Goal: Information Seeking & Learning: Check status

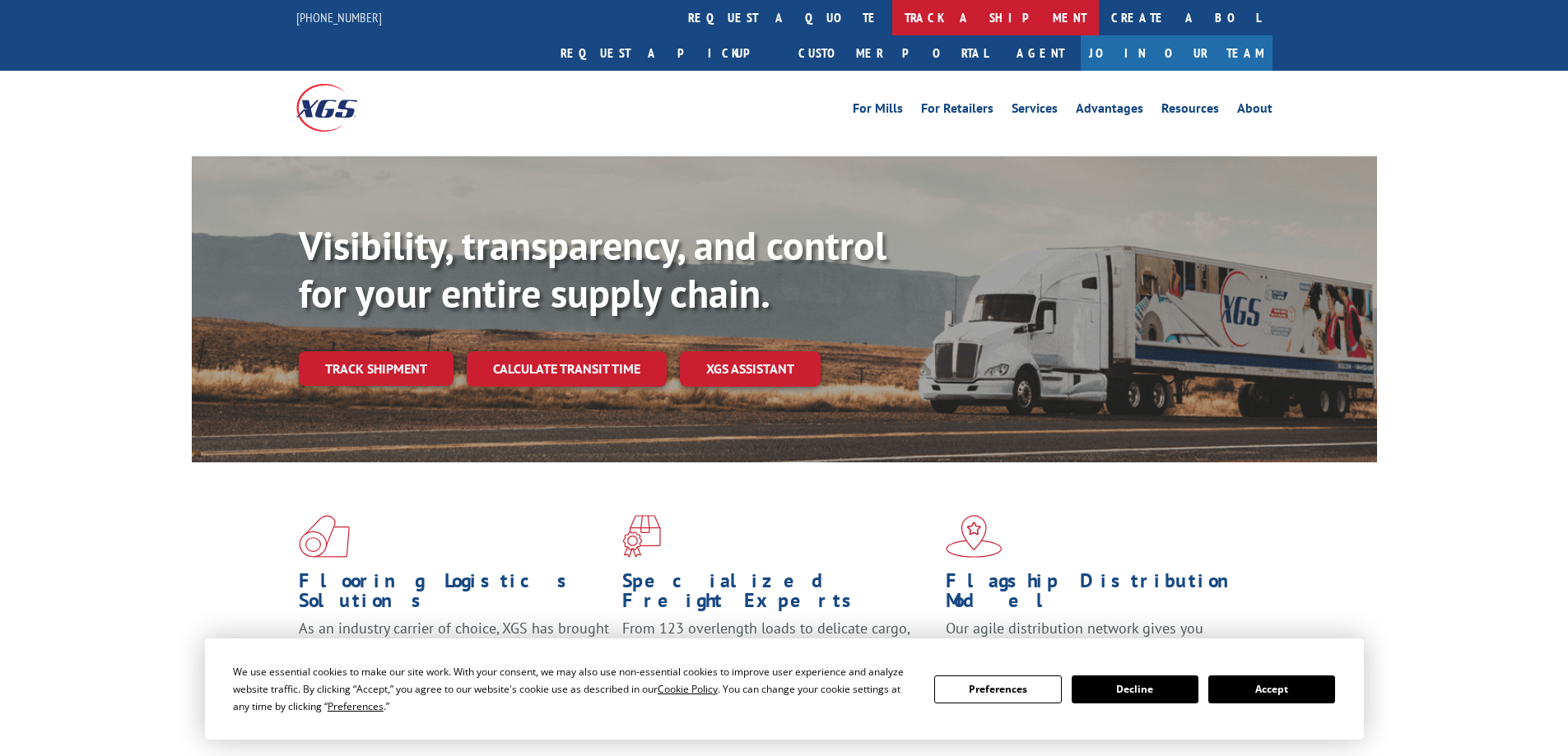
click at [892, 18] on link "track a shipment" at bounding box center [995, 18] width 207 height 35
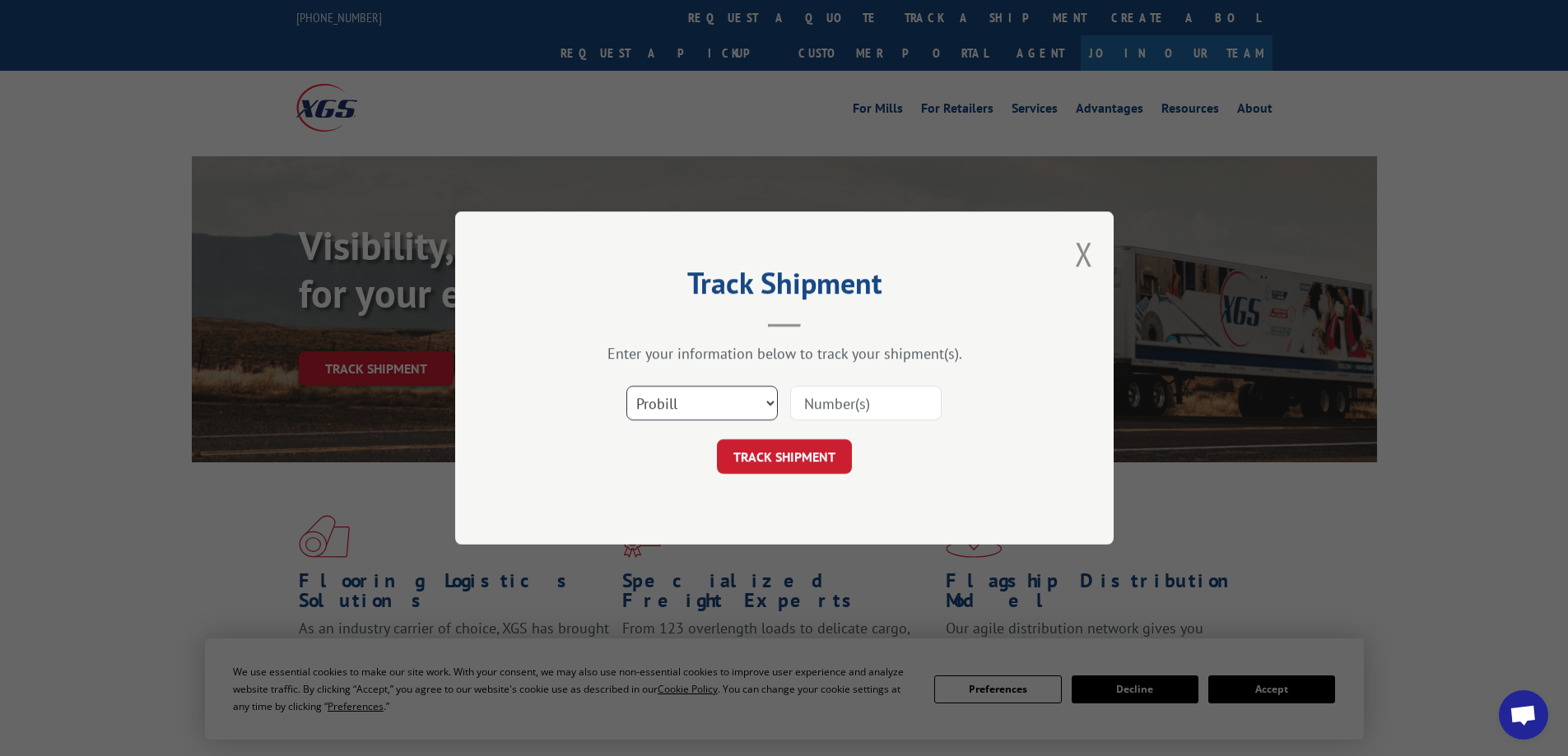
scroll to position [973, 0]
click at [695, 401] on select "Select category... Probill BOL PO" at bounding box center [702, 403] width 151 height 34
select select "bol"
click at [626, 386] on select "Select category... Probill BOL PO" at bounding box center [702, 403] width 151 height 34
click at [843, 408] on input at bounding box center [866, 403] width 151 height 34
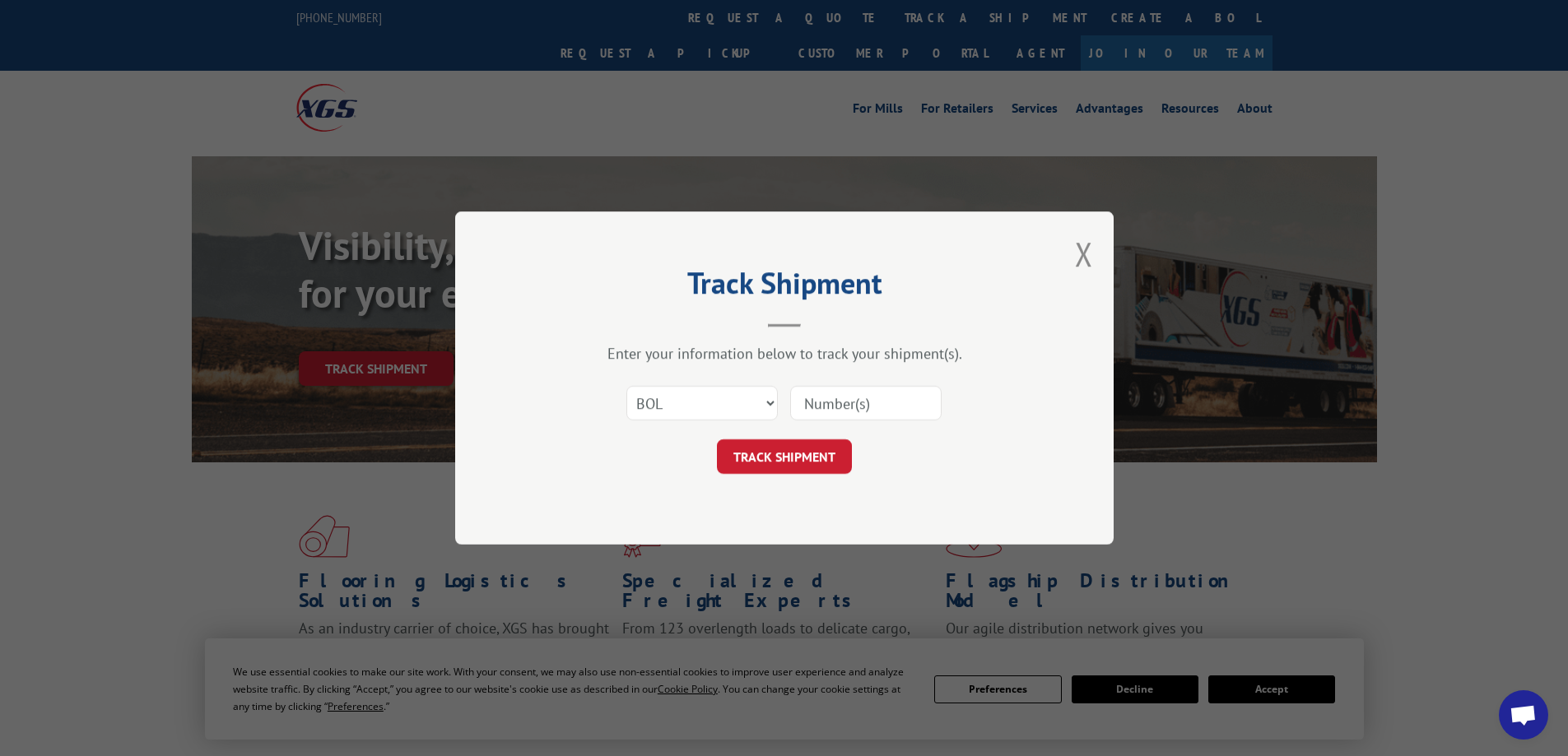
paste input "54394256"
type input "54394256"
click at [804, 438] on form "Select category... Probill BOL PO 54394256 TRACK SHIPMENT" at bounding box center [784, 425] width 493 height 98
click at [795, 462] on button "TRACK SHIPMENT" at bounding box center [784, 456] width 135 height 34
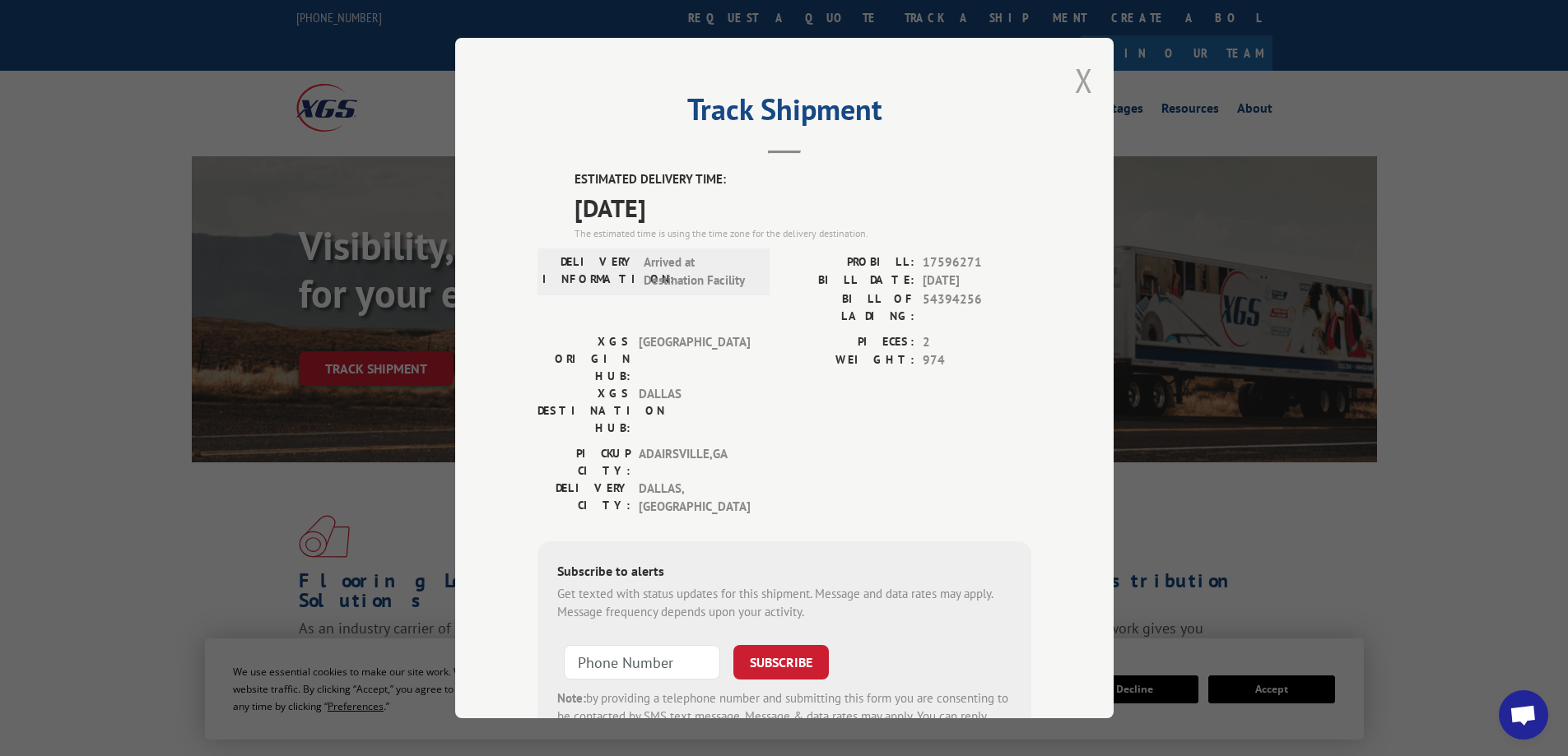
click at [1075, 77] on button "Close modal" at bounding box center [1084, 80] width 18 height 43
